Goal: Transaction & Acquisition: Purchase product/service

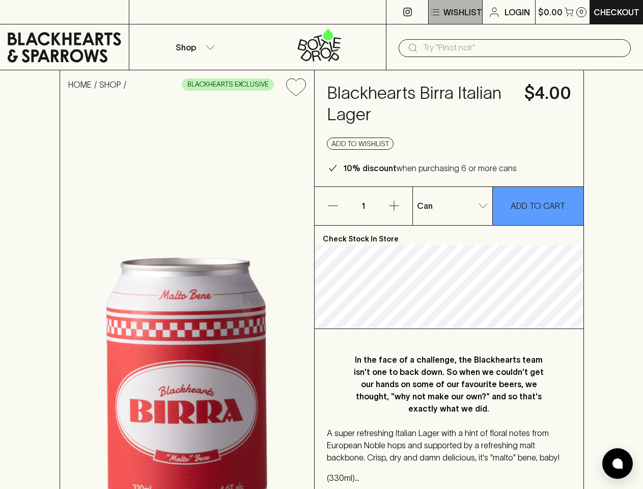
click at [455, 12] on p "Wishlist" at bounding box center [462, 12] width 39 height 12
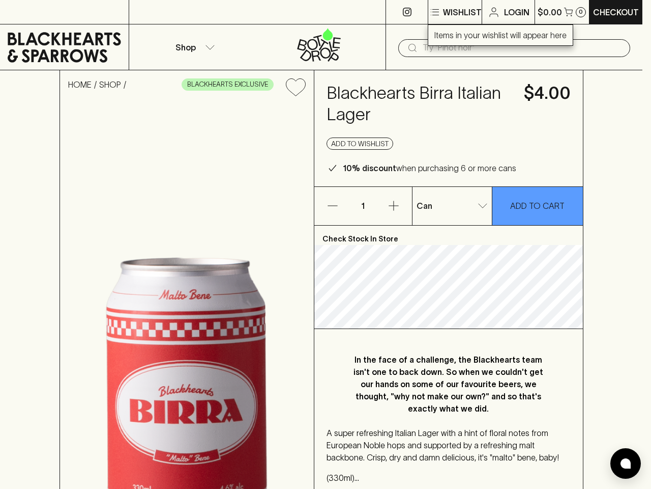
click at [562, 12] on div at bounding box center [325, 244] width 651 height 489
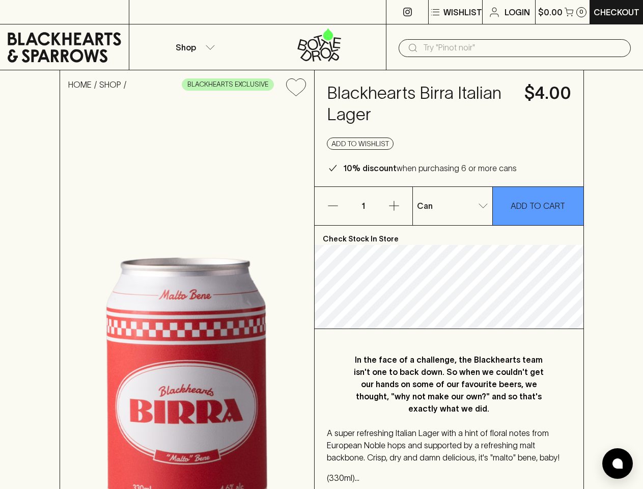
click at [193, 47] on div at bounding box center [321, 244] width 643 height 489
click at [515, 48] on input "text" at bounding box center [523, 48] width 200 height 16
click at [296, 87] on icon "Add to wishlist" at bounding box center [295, 86] width 19 height 17
click at [360, 144] on button "Add to wishlist" at bounding box center [360, 143] width 67 height 12
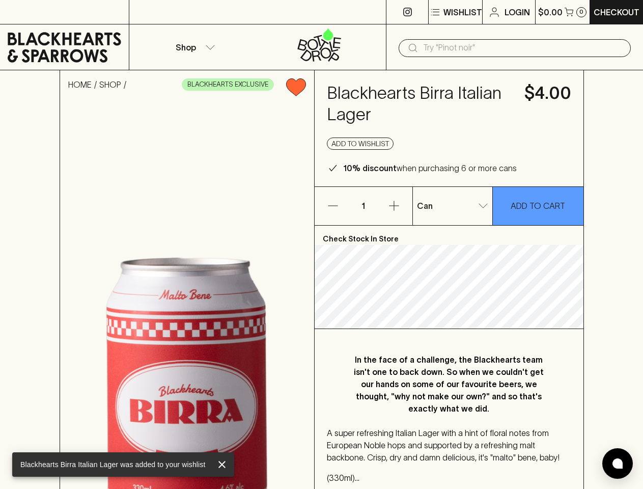
click at [333, 206] on icon "button" at bounding box center [333, 206] width 10 height 1
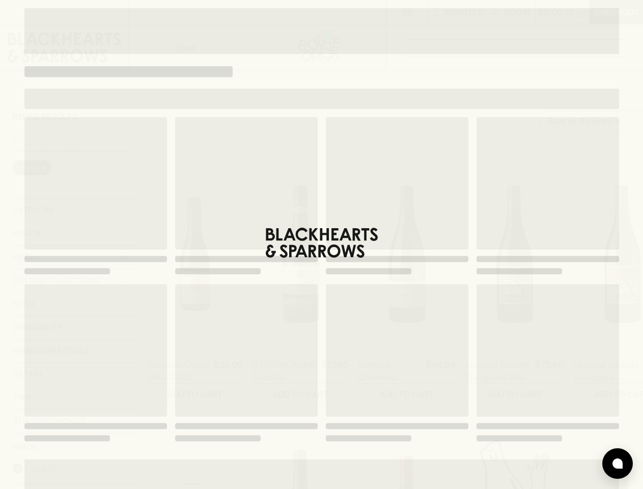
type input "212.5"
